Goal: Browse casually

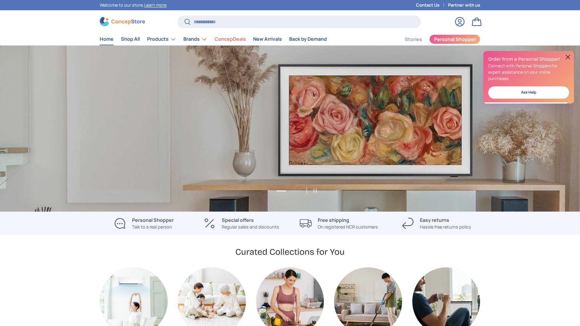
scroll to position [0, 580]
